Goal: Check status: Check status

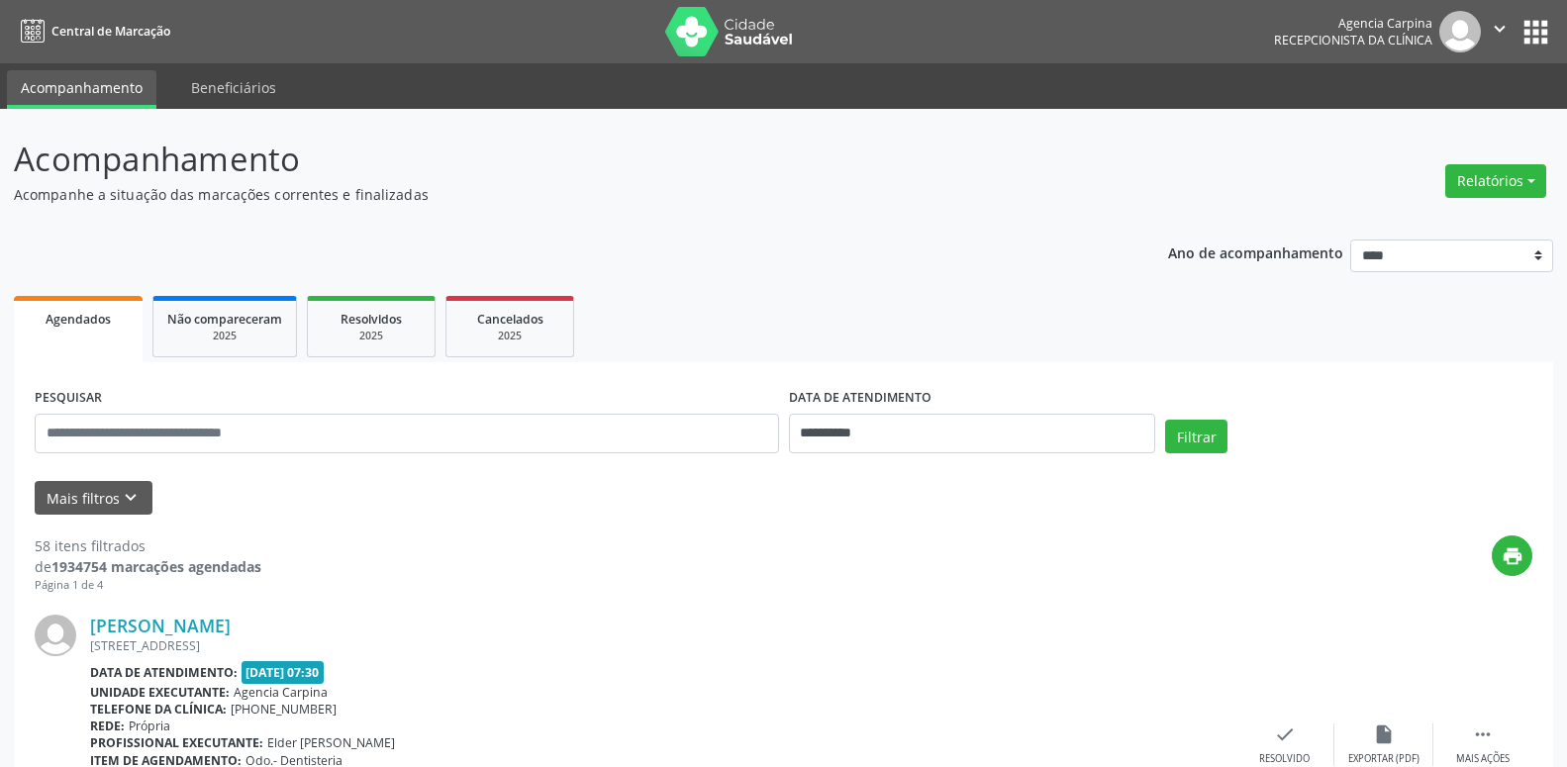
click at [1457, 185] on button "Relatórios" at bounding box center [1495, 181] width 101 height 34
click at [1417, 218] on link "Agendamentos" at bounding box center [1441, 224] width 213 height 28
select select "*"
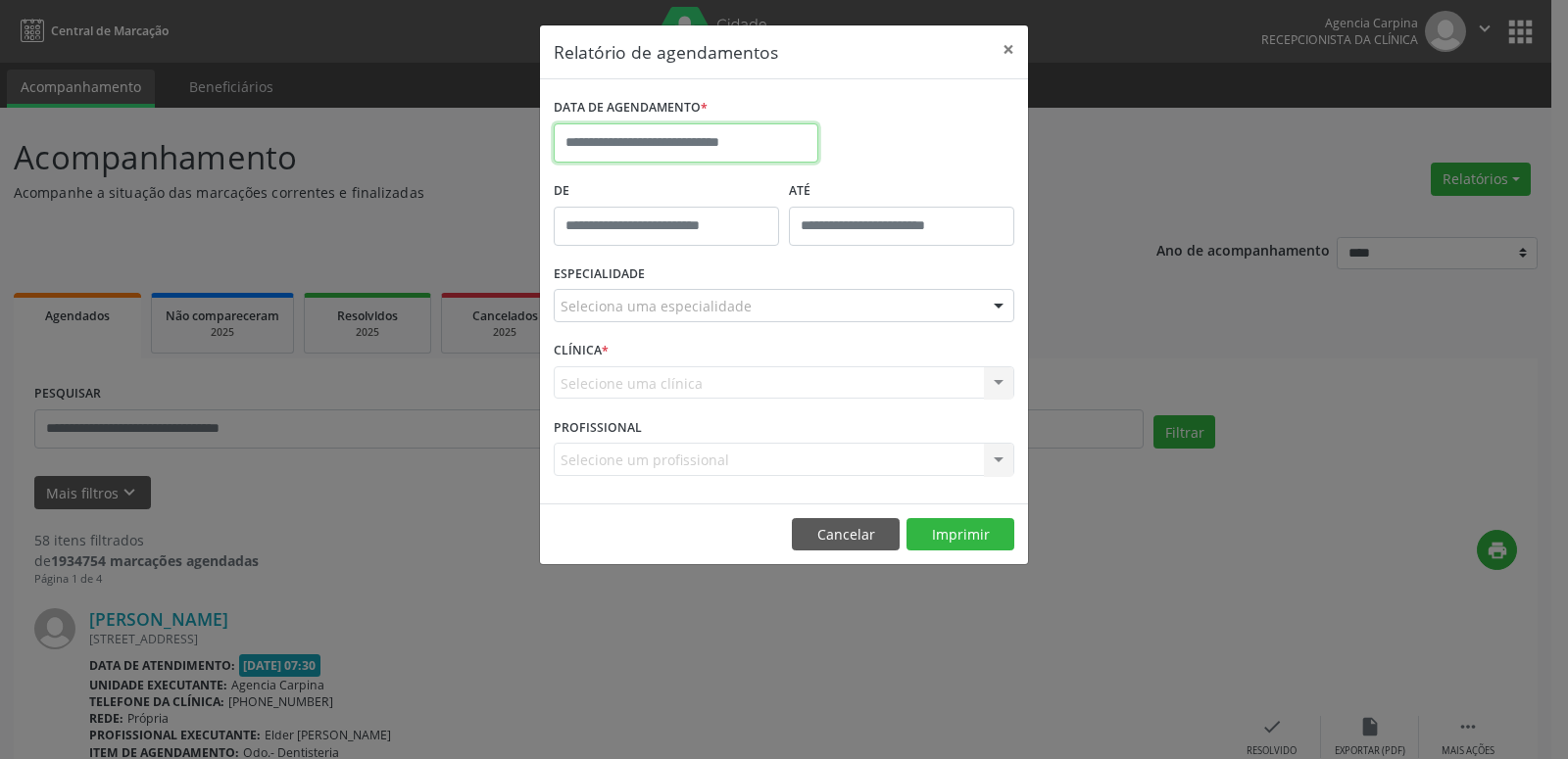
click at [766, 150] on input "text" at bounding box center [685, 143] width 264 height 40
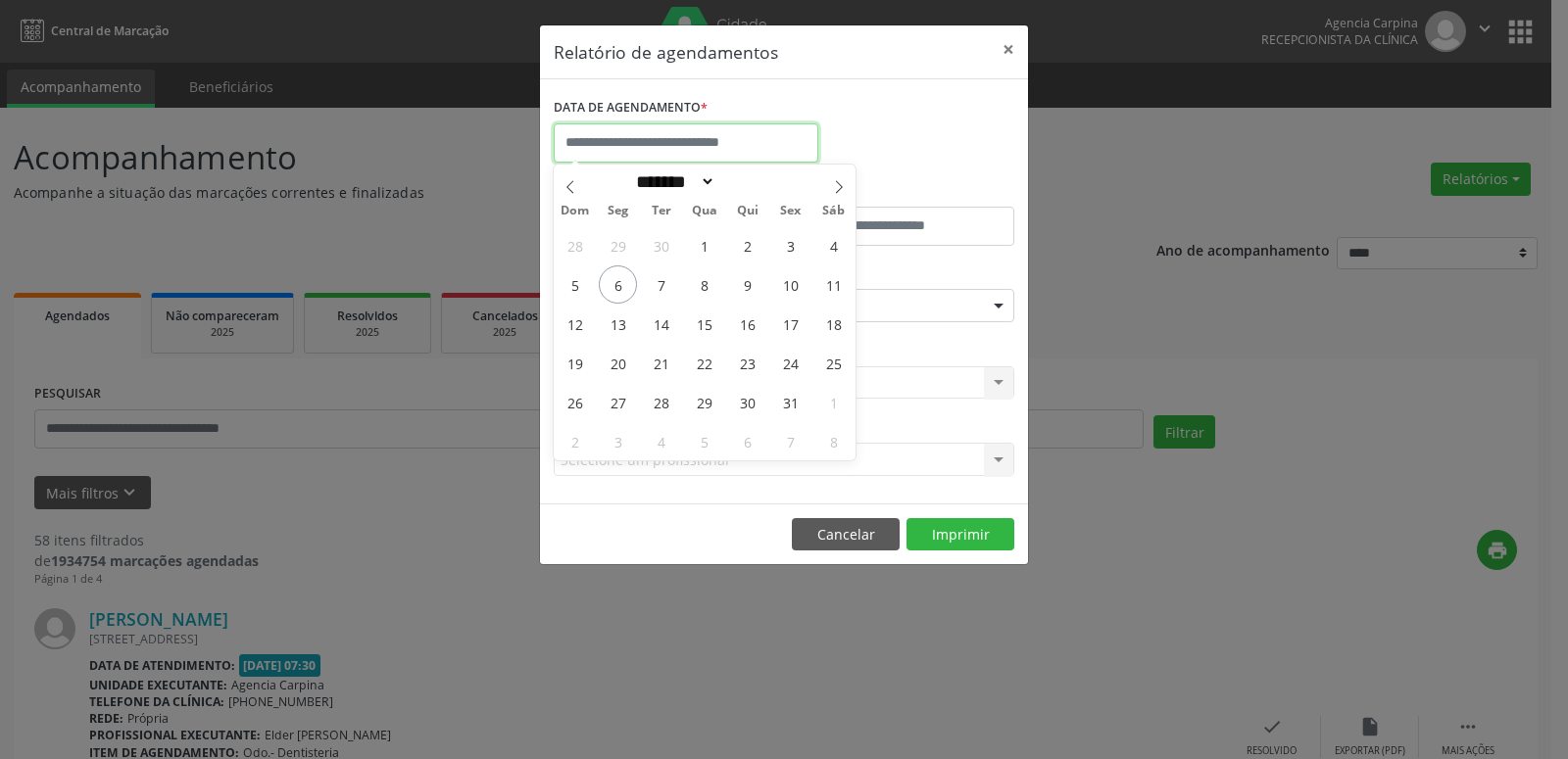
click at [766, 150] on input "text" at bounding box center [685, 143] width 264 height 40
click at [604, 283] on span "6" at bounding box center [618, 284] width 39 height 39
type input "**********"
click at [604, 283] on span "6" at bounding box center [618, 284] width 39 height 39
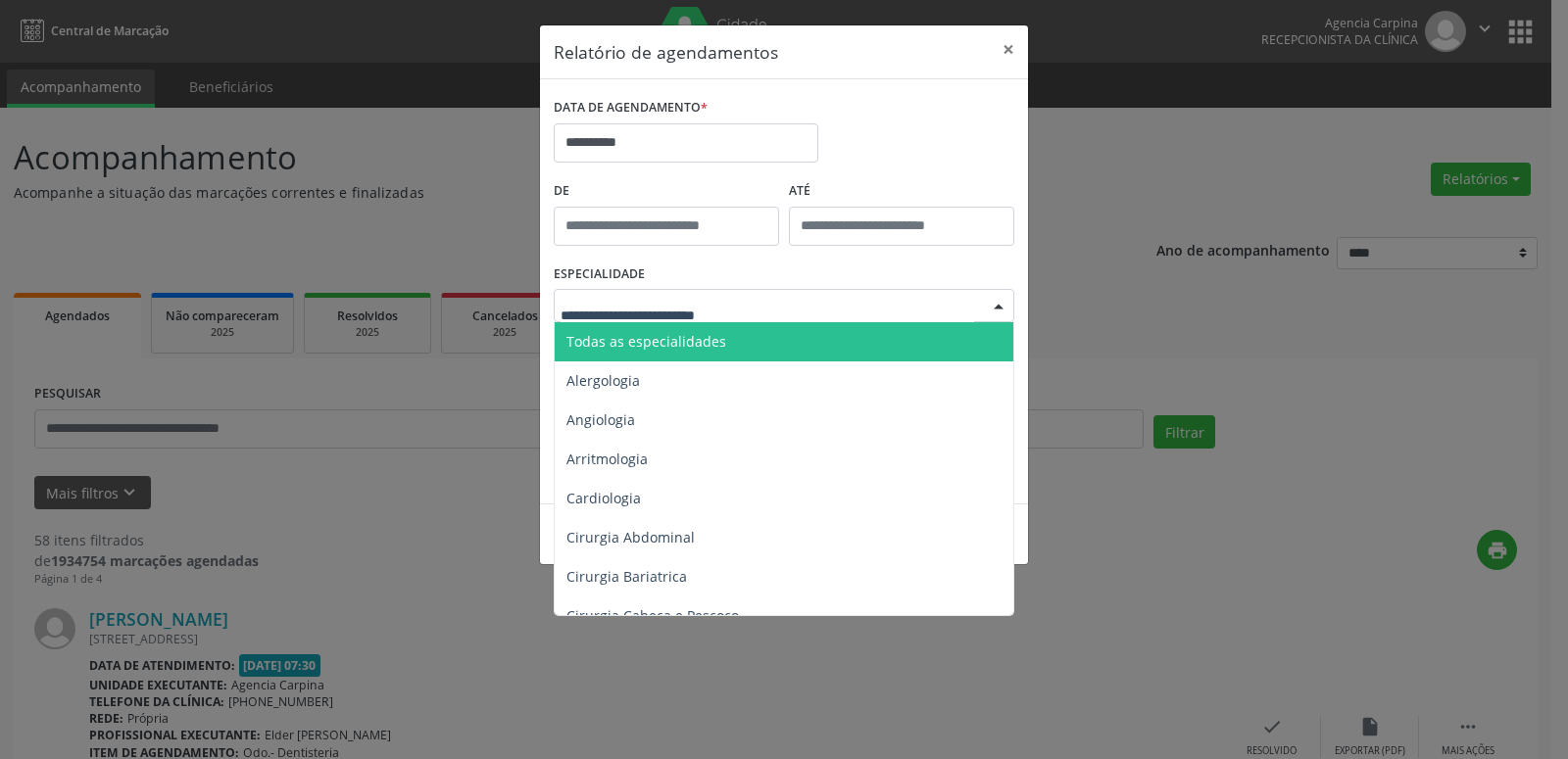
click at [995, 305] on div at bounding box center [999, 307] width 30 height 34
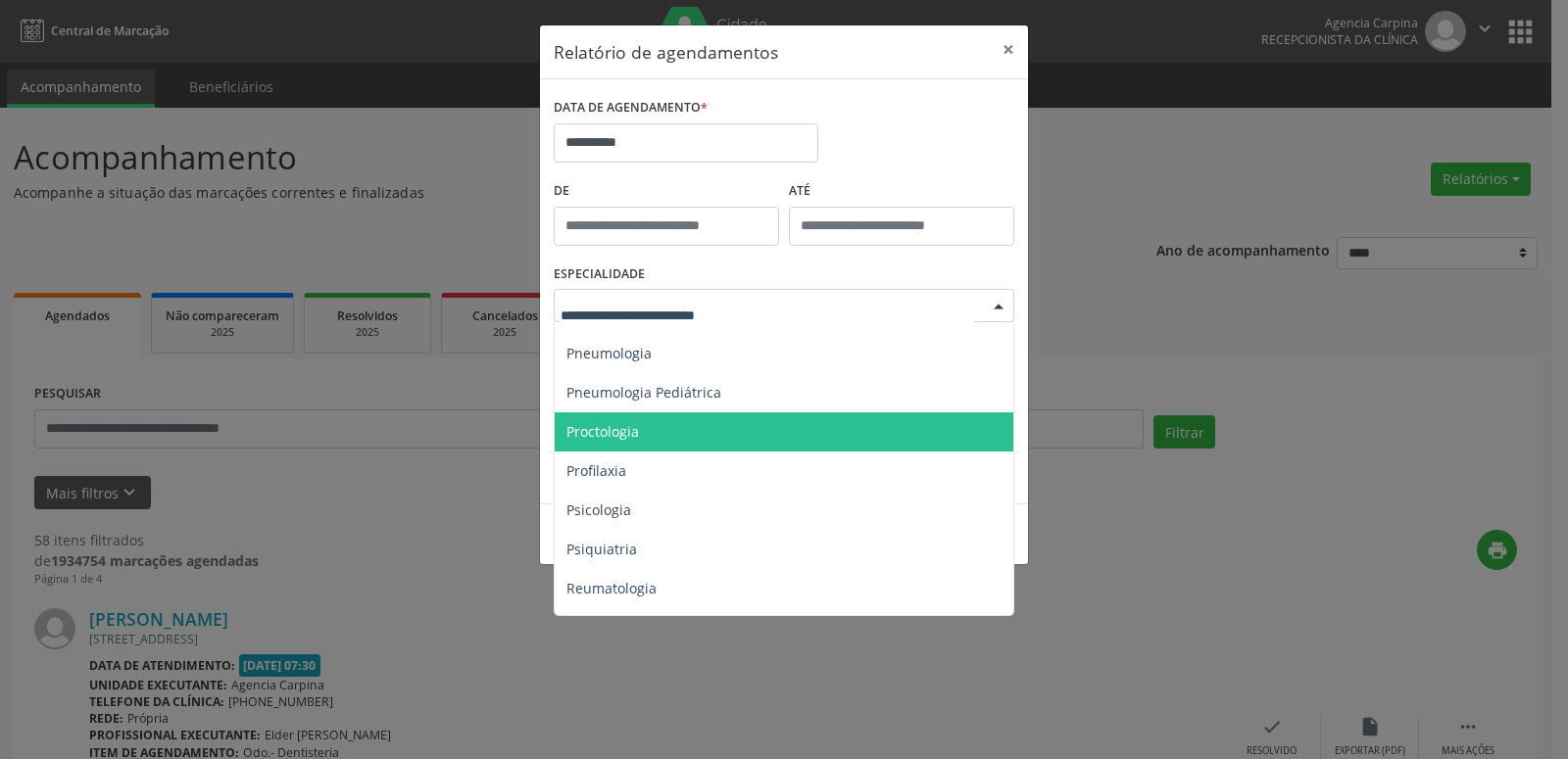
scroll to position [3239, 0]
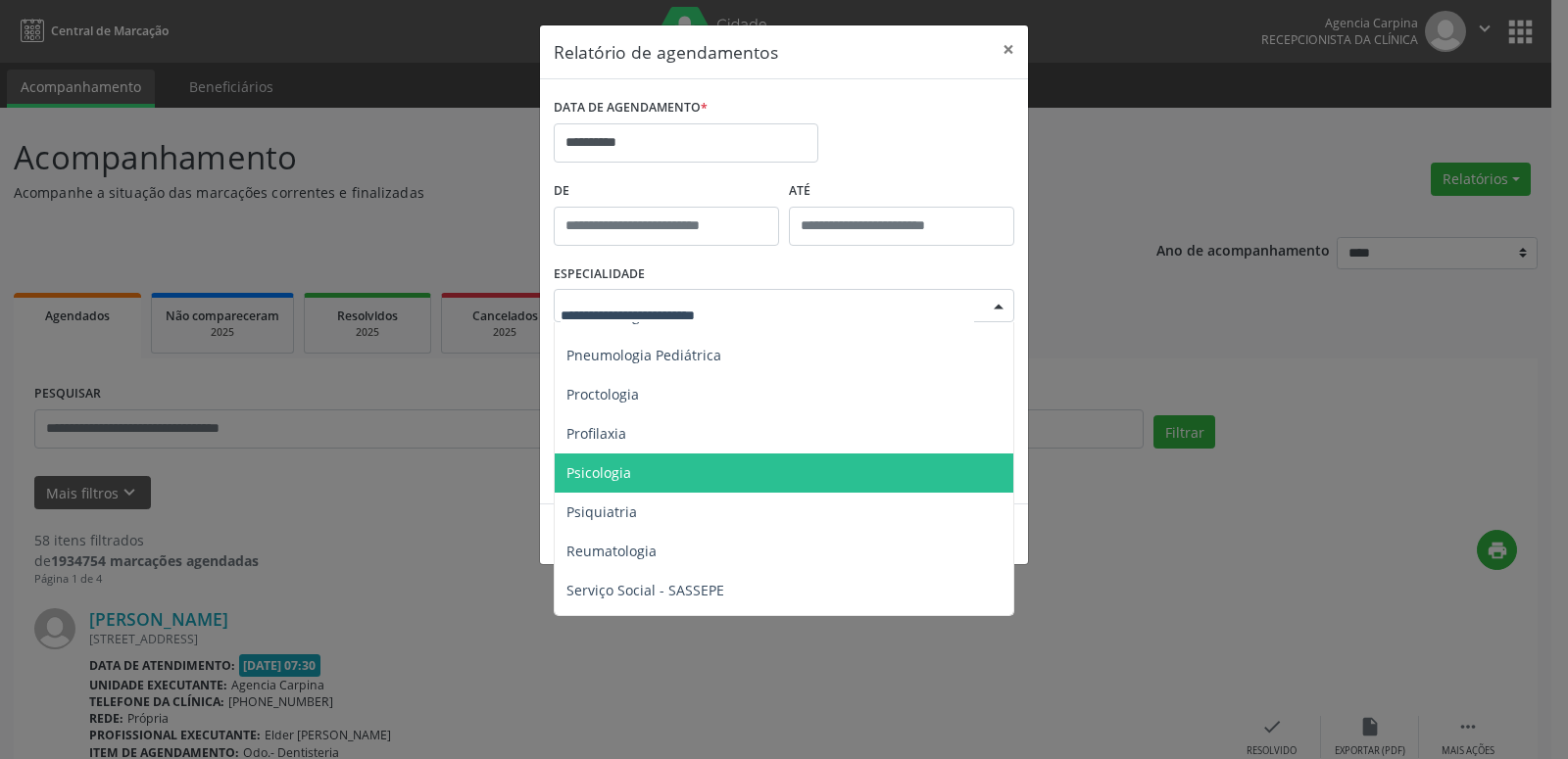
click at [653, 481] on span "Psicologia" at bounding box center [785, 473] width 461 height 40
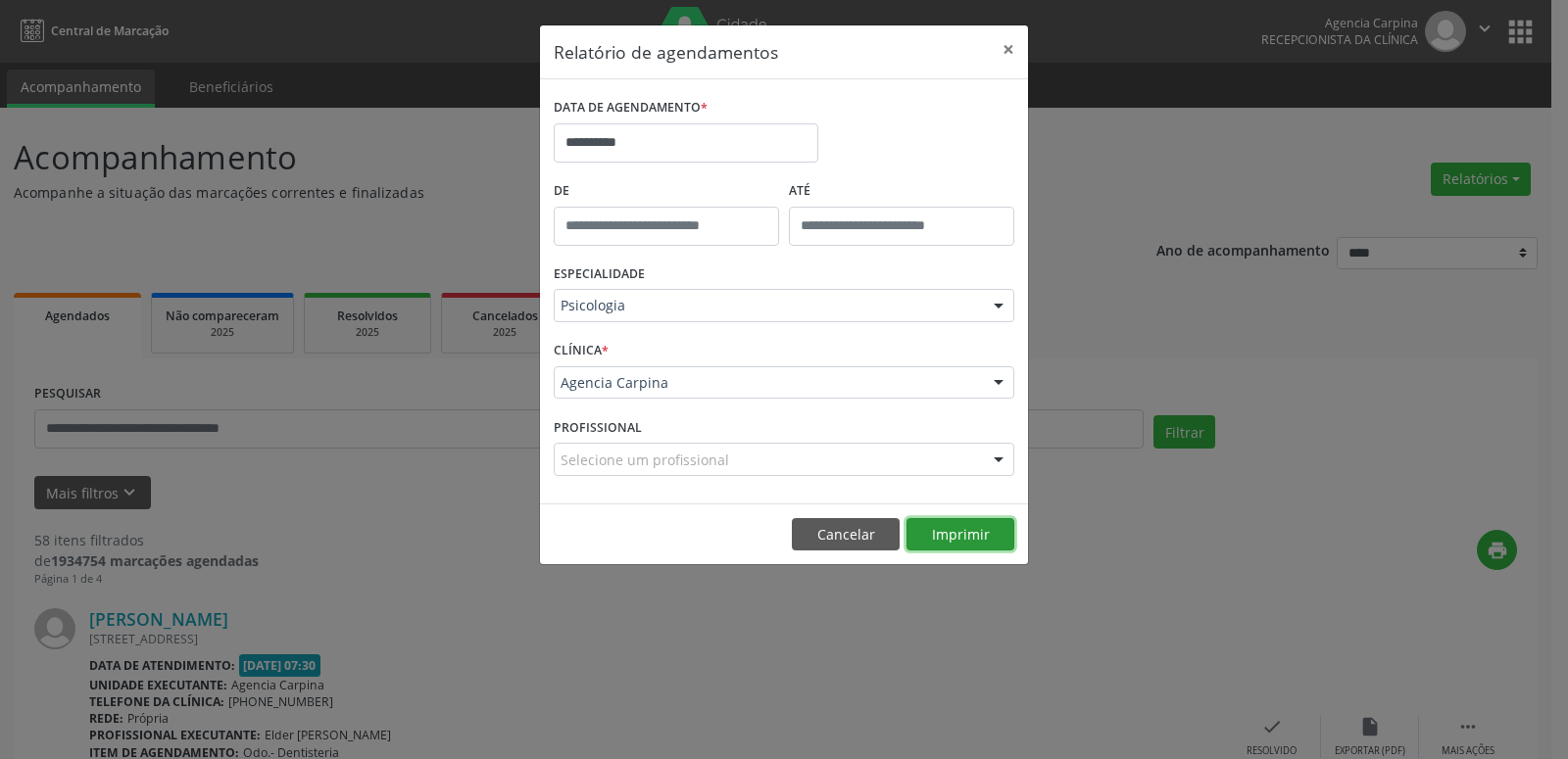
click at [953, 535] on button "Imprimir" at bounding box center [960, 535] width 108 height 34
